Goal: Task Accomplishment & Management: Manage account settings

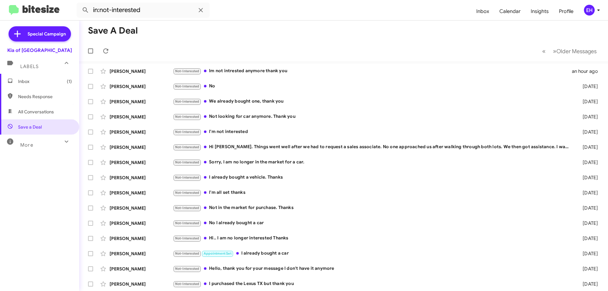
click at [28, 99] on span "Needs Response" at bounding box center [45, 96] width 54 height 6
type input "in:needs-response"
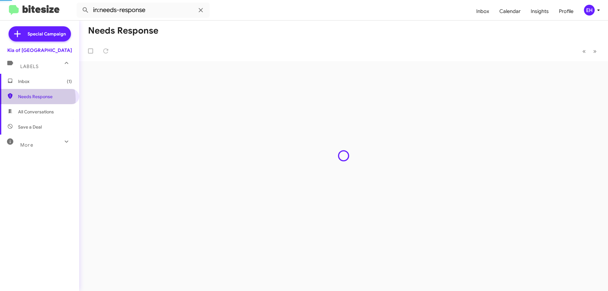
click at [24, 87] on span "Inbox (1)" at bounding box center [39, 81] width 79 height 15
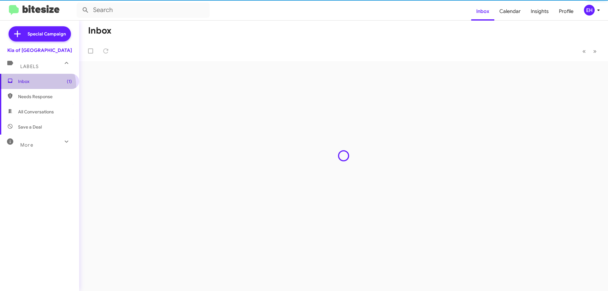
click at [24, 83] on span "Inbox (1)" at bounding box center [45, 81] width 54 height 6
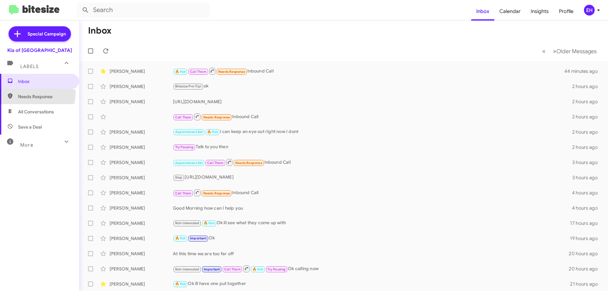
click at [16, 91] on span "Needs Response" at bounding box center [39, 96] width 79 height 15
type input "in:needs-response"
